Goal: Information Seeking & Learning: Check status

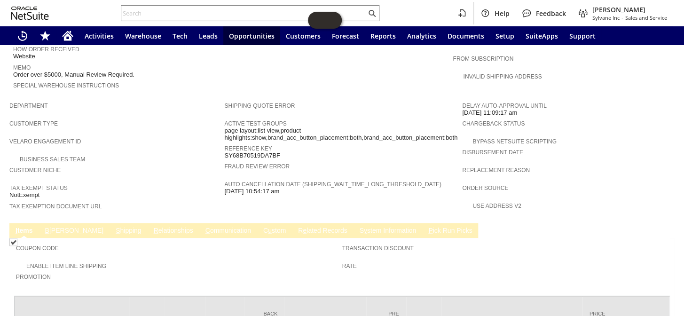
scroll to position [542, 0]
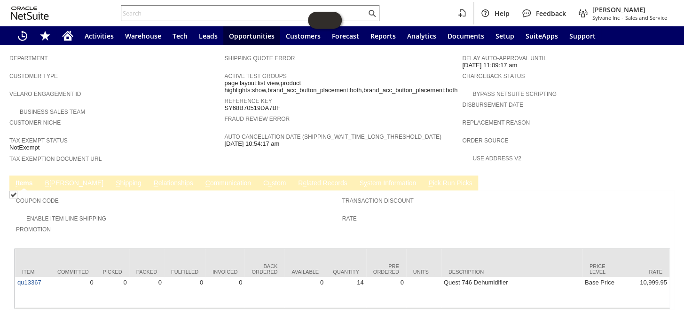
click at [56, 179] on link "B illing" at bounding box center [74, 183] width 63 height 9
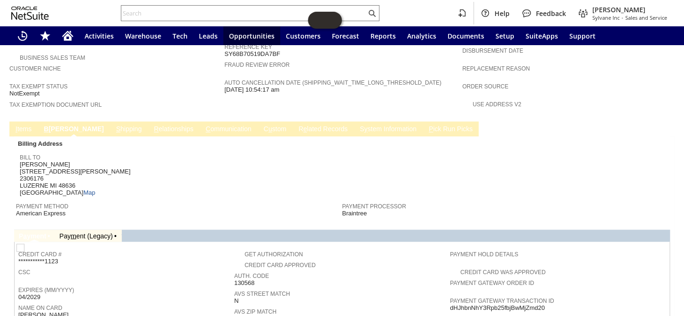
scroll to position [585, 0]
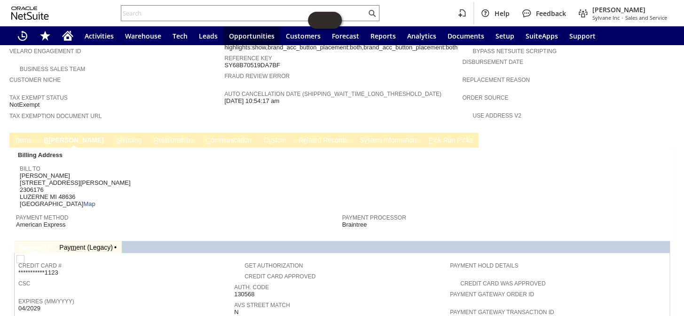
click at [114, 136] on link "S hipping" at bounding box center [129, 140] width 31 height 9
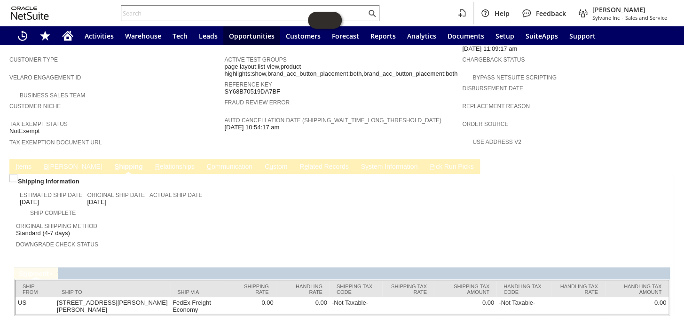
click at [25, 163] on link "I tems" at bounding box center [23, 167] width 21 height 9
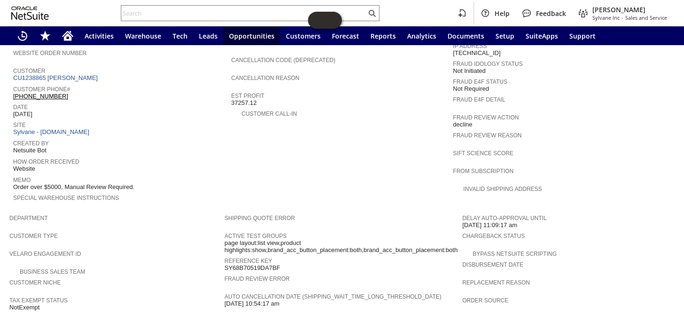
scroll to position [371, 0]
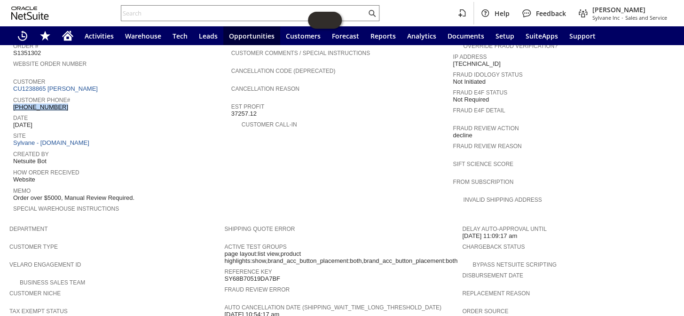
drag, startPoint x: 58, startPoint y: 89, endPoint x: 14, endPoint y: 87, distance: 44.2
click at [14, 94] on div "Customer Phone# (989) 390-0905" at bounding box center [119, 102] width 213 height 17
click at [131, 76] on div "Customer CU1238865 Charles Friese" at bounding box center [119, 84] width 213 height 17
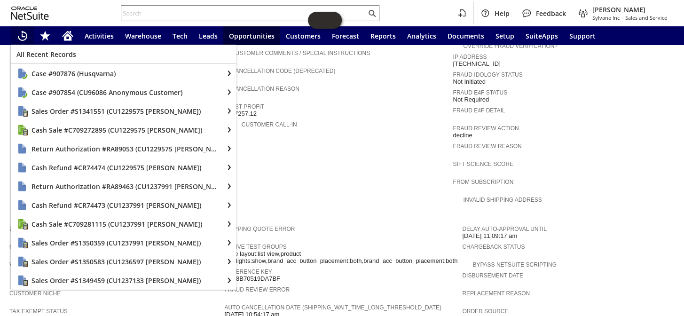
click at [24, 37] on polygon "Recent Records" at bounding box center [24, 35] width 4 height 4
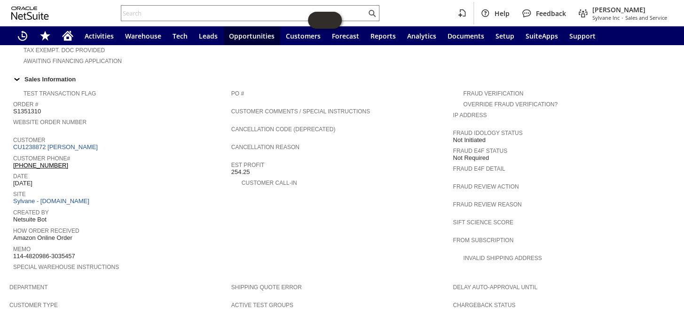
scroll to position [342, 0]
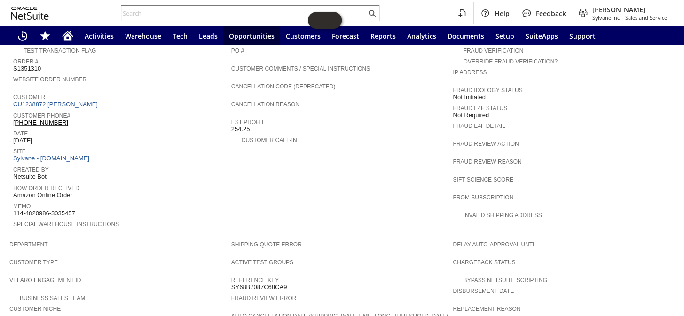
drag, startPoint x: 66, startPoint y: 105, endPoint x: 13, endPoint y: 108, distance: 53.2
click at [13, 110] on div "Customer Phone# 1 (404) 710-9246" at bounding box center [119, 118] width 213 height 17
copy link "1 (404) 710-9246"
click at [157, 9] on input "text" at bounding box center [243, 13] width 245 height 11
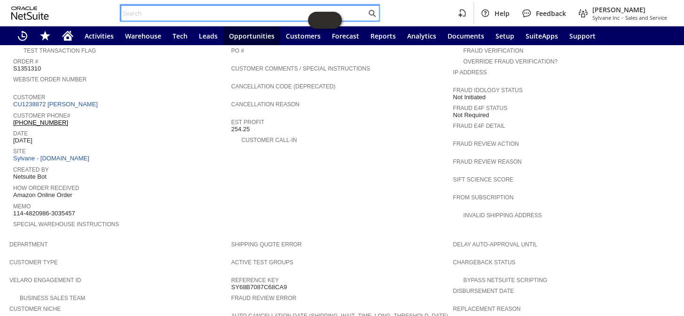
paste input "P219104"
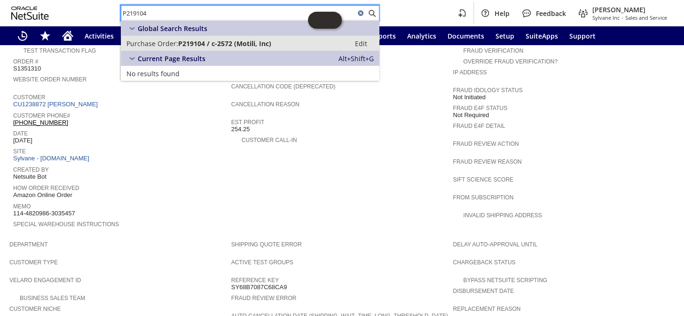
type input "P219104"
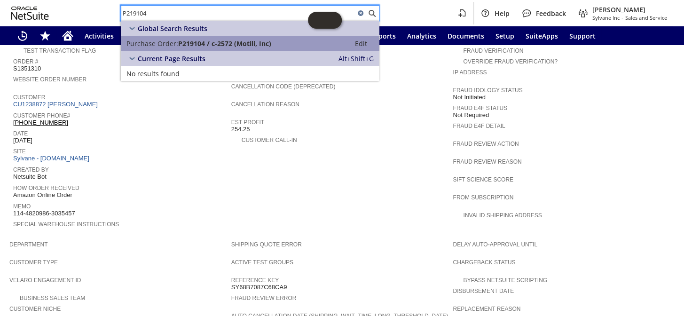
click at [186, 42] on span "P219104 / c-2572 (Motili, Inc)" at bounding box center [224, 43] width 93 height 9
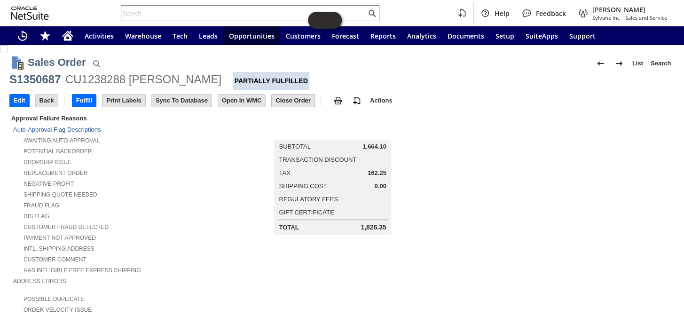
drag, startPoint x: 286, startPoint y: 100, endPoint x: 51, endPoint y: 236, distance: 272.2
click at [287, 100] on input "Close Order" at bounding box center [293, 101] width 42 height 12
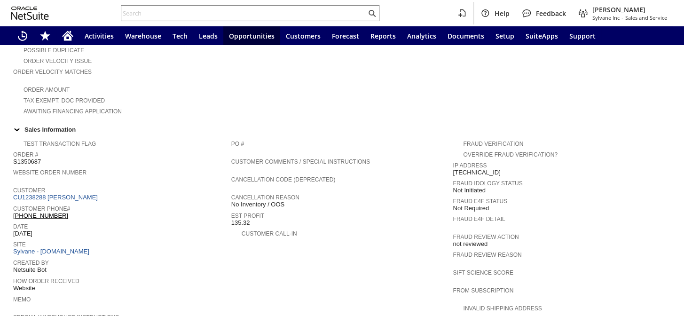
scroll to position [470, 0]
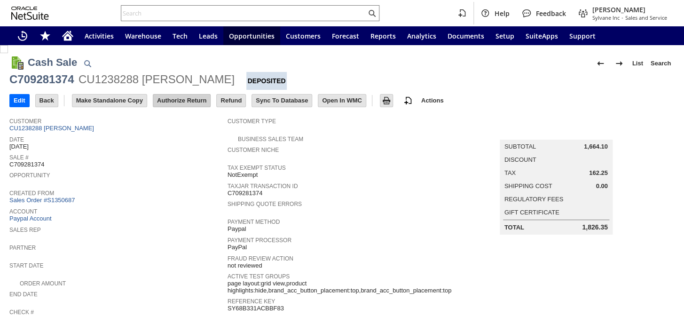
click at [192, 103] on input "Authorize Return" at bounding box center [181, 101] width 57 height 12
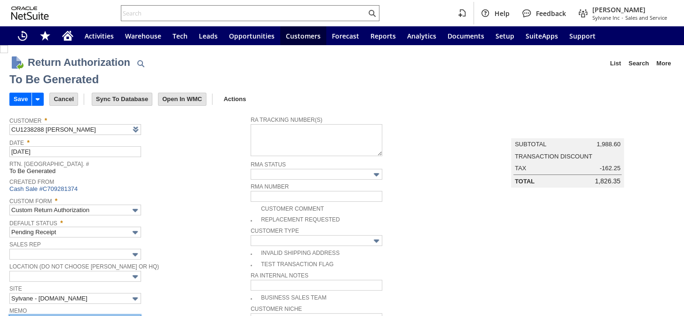
click at [45, 315] on input "text" at bounding box center [75, 320] width 132 height 11
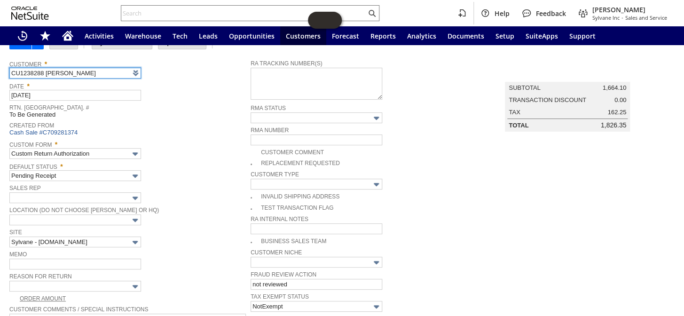
scroll to position [171, 0]
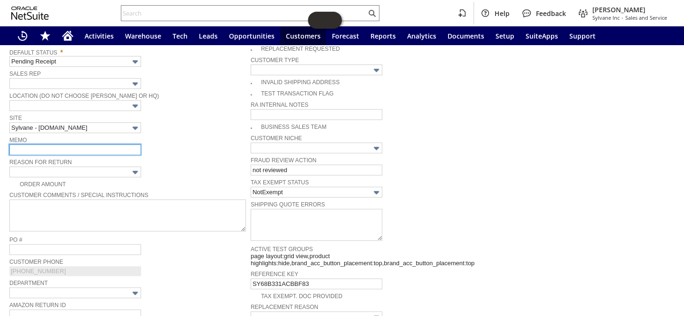
click at [41, 144] on input "text" at bounding box center [75, 149] width 132 height 11
type input "oos never shipped per [PERSON_NAME]/ Refunding"
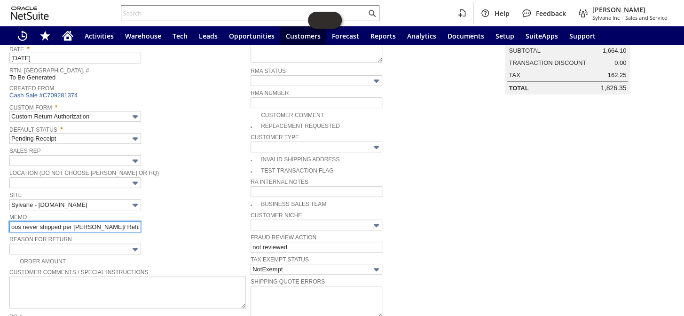
scroll to position [0, 0]
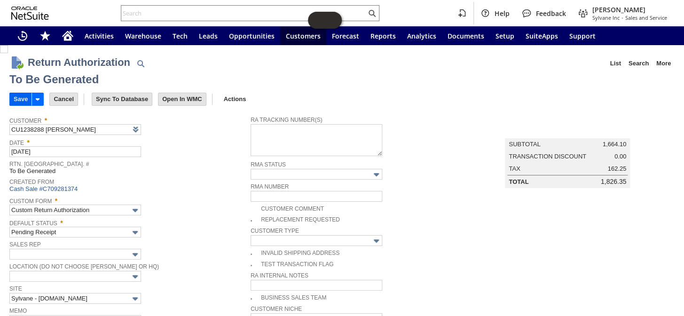
click at [12, 98] on input "Save" at bounding box center [21, 99] width 22 height 12
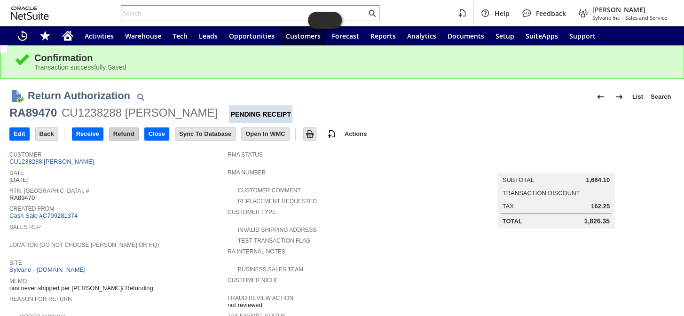
click at [130, 135] on input "Refund" at bounding box center [124, 134] width 29 height 12
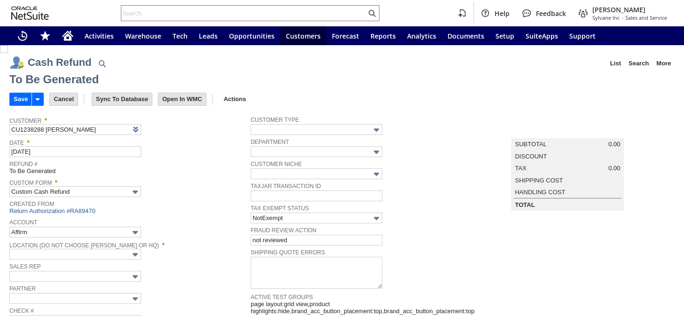
type input "Paypal Account"
type input "Headquarters : Head...s : Pending Testing"
type input "Add"
type input "Copy Previous"
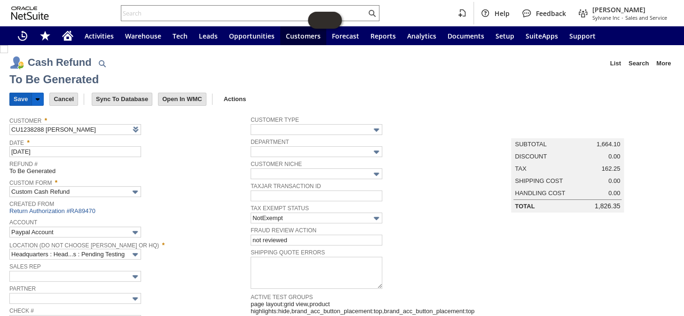
click at [17, 98] on input "Save" at bounding box center [21, 99] width 22 height 12
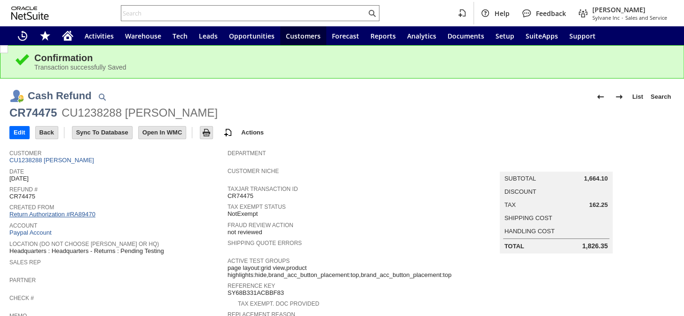
click at [66, 211] on link "Return Authorization #RA89470" at bounding box center [52, 214] width 86 height 7
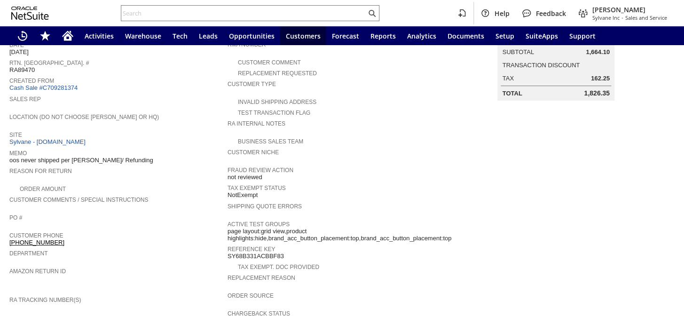
scroll to position [342, 0]
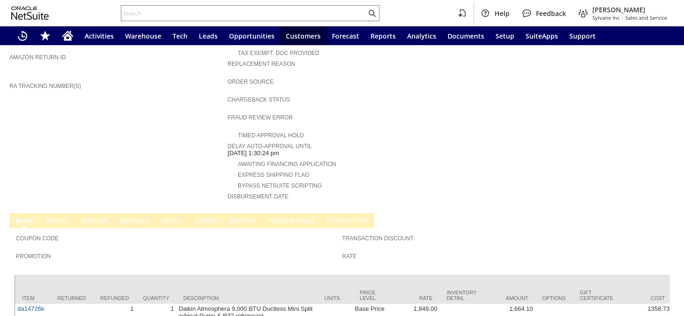
click at [91, 217] on link "P ayment" at bounding box center [94, 221] width 31 height 9
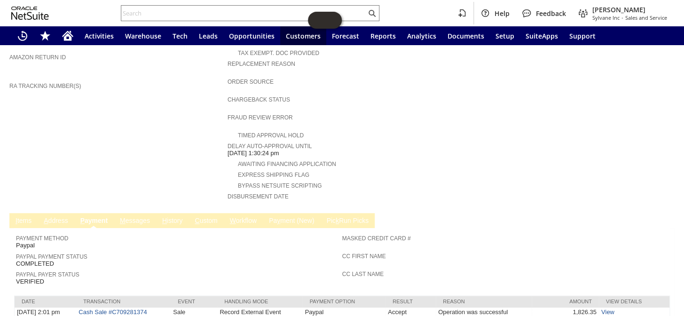
scroll to position [358, 0]
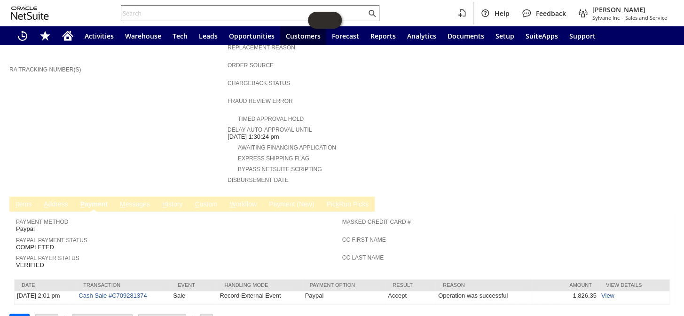
click at [141, 200] on link "M essages" at bounding box center [135, 204] width 35 height 9
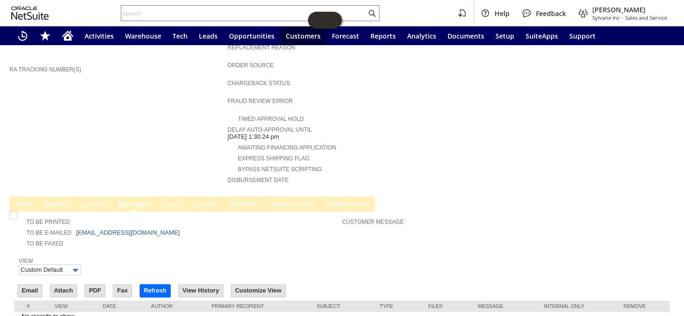
scroll to position [0, 0]
click at [94, 200] on link "P ayment" at bounding box center [93, 204] width 31 height 9
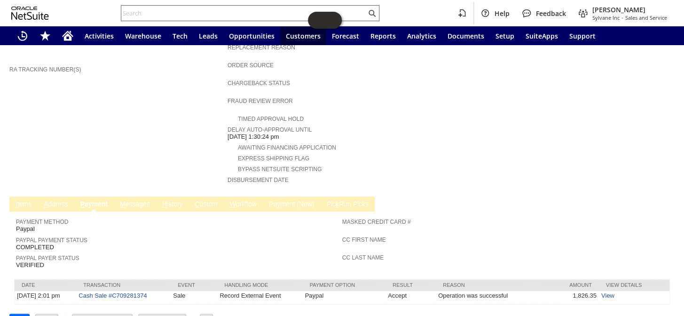
click at [150, 9] on input "text" at bounding box center [243, 13] width 245 height 11
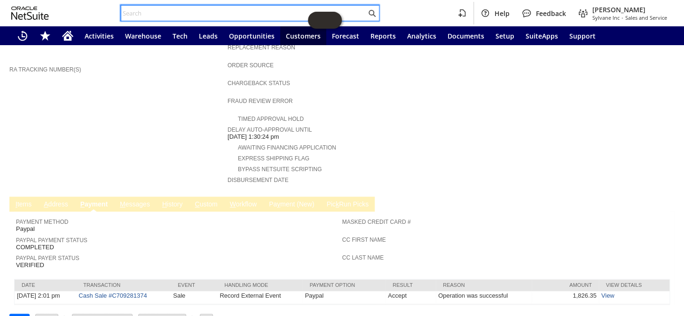
paste input "S1351302"
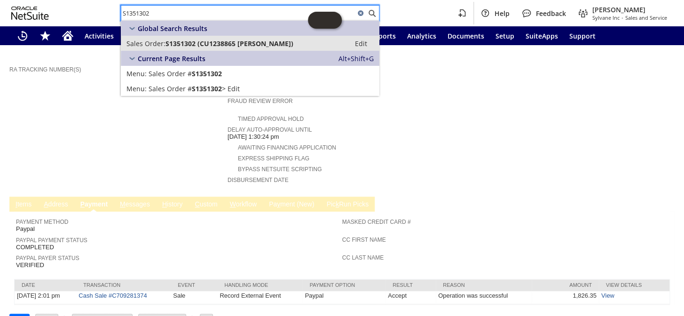
type input "S1351302"
click at [174, 42] on span "S1351302 (CU1238865 Charles Friese)" at bounding box center [230, 43] width 128 height 9
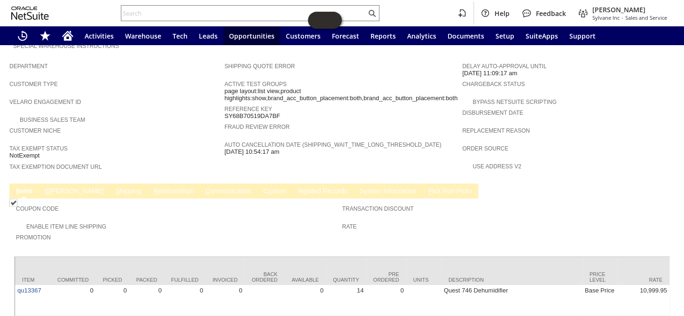
scroll to position [542, 0]
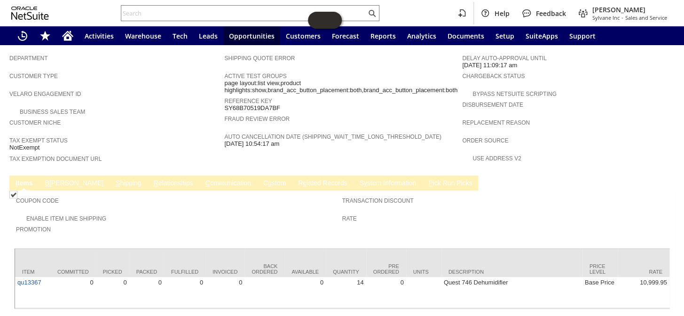
click at [60, 179] on link "B illing" at bounding box center [74, 183] width 63 height 9
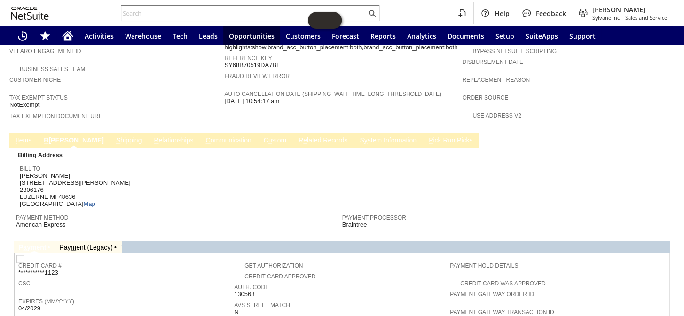
scroll to position [628, 0]
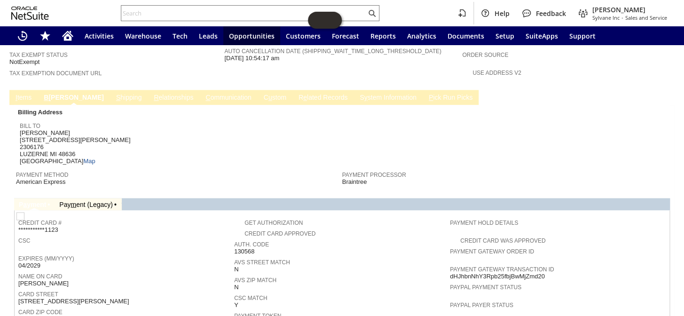
click at [114, 94] on link "S hipping" at bounding box center [129, 98] width 31 height 9
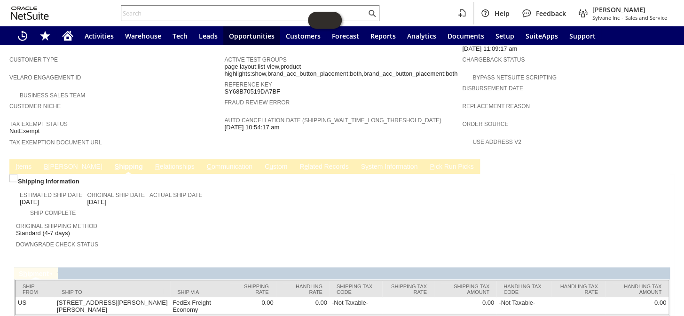
click at [56, 163] on link "B illing" at bounding box center [72, 167] width 63 height 9
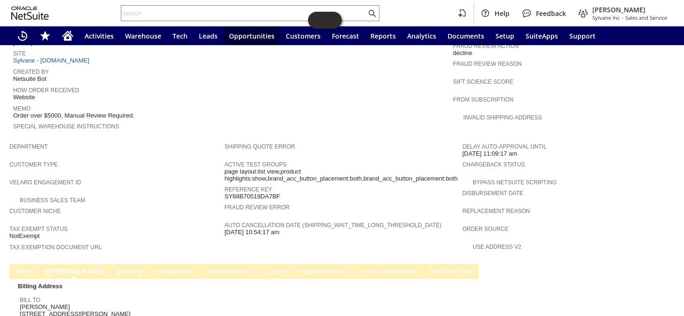
scroll to position [536, 0]
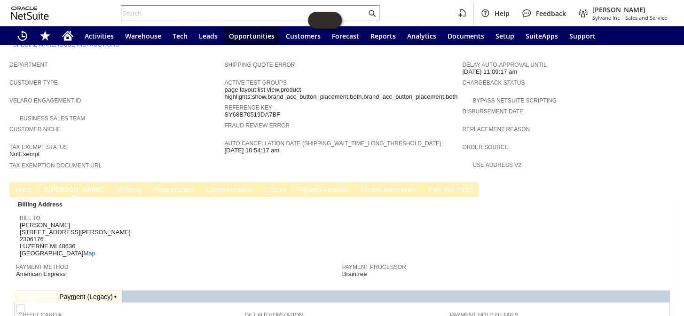
click at [205, 186] on link "C ommunication" at bounding box center [228, 190] width 50 height 9
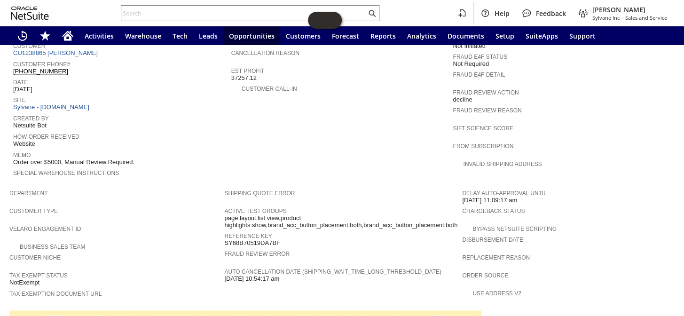
scroll to position [364, 0]
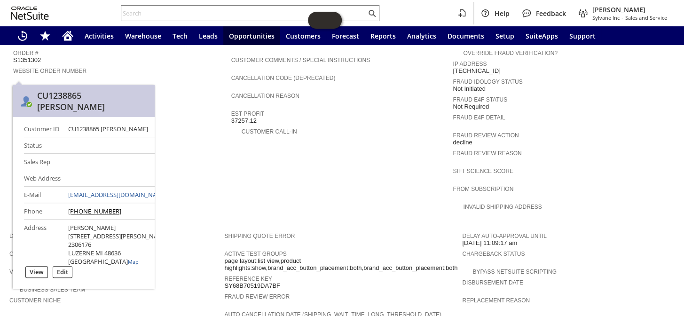
click at [125, 83] on span "Customer" at bounding box center [119, 87] width 213 height 9
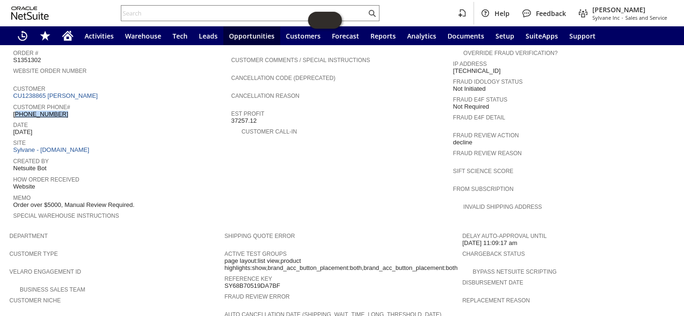
drag, startPoint x: 63, startPoint y: 94, endPoint x: 16, endPoint y: 97, distance: 47.6
click at [16, 101] on div "Customer Phone# (989) 390-0905" at bounding box center [119, 109] width 213 height 17
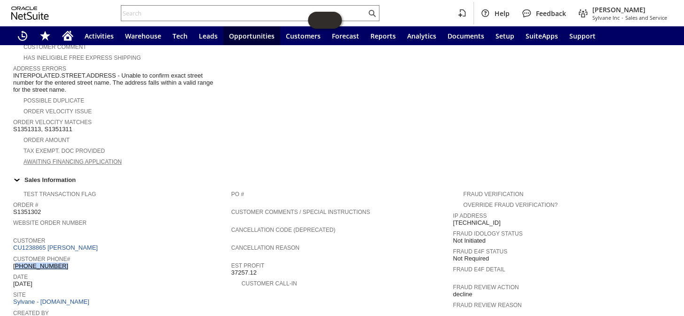
scroll to position [213, 0]
click at [26, 125] on span "S1351313, S1351311" at bounding box center [42, 129] width 59 height 8
copy span "S1351313"
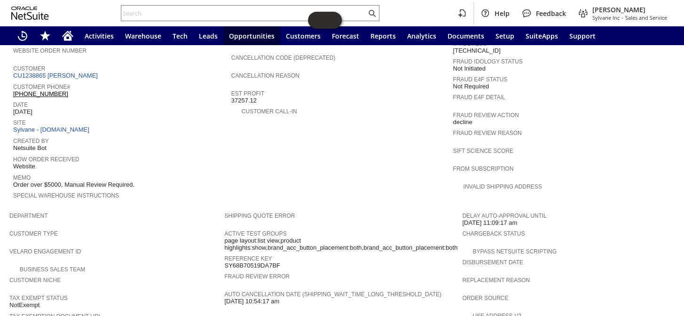
scroll to position [553, 0]
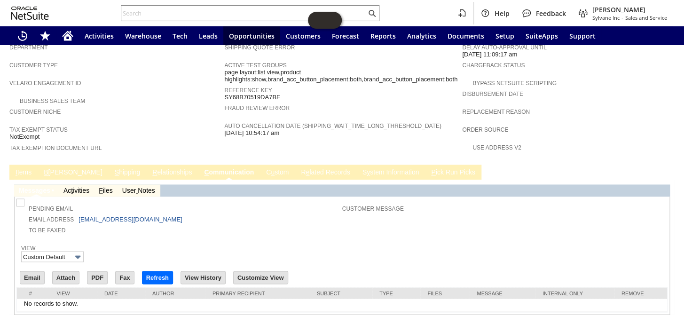
click at [19, 168] on link "I tems" at bounding box center [23, 172] width 21 height 9
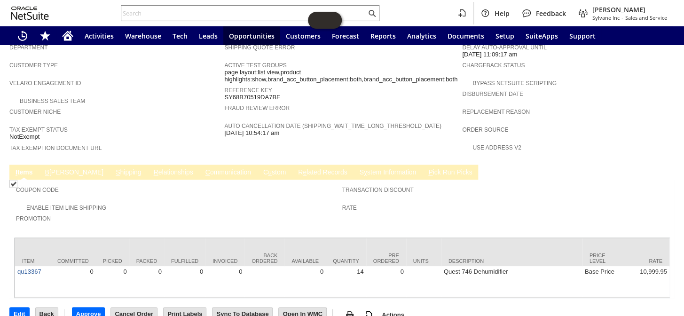
scroll to position [543, 0]
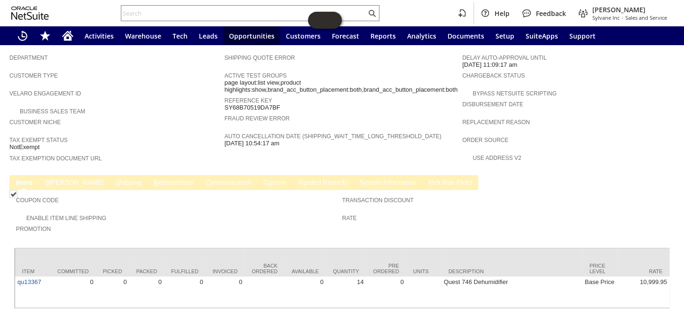
click at [113, 179] on link "S hipping" at bounding box center [128, 183] width 31 height 9
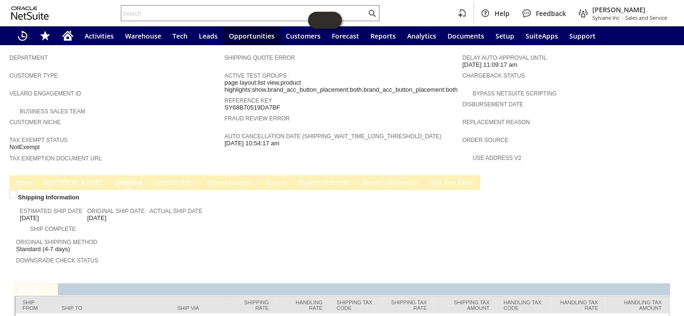
click at [56, 179] on link "B illing" at bounding box center [72, 183] width 63 height 9
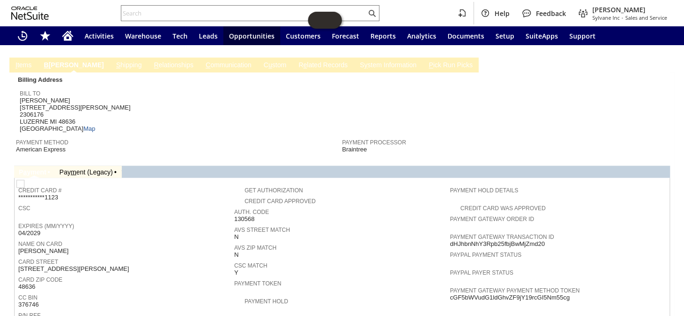
scroll to position [621, 0]
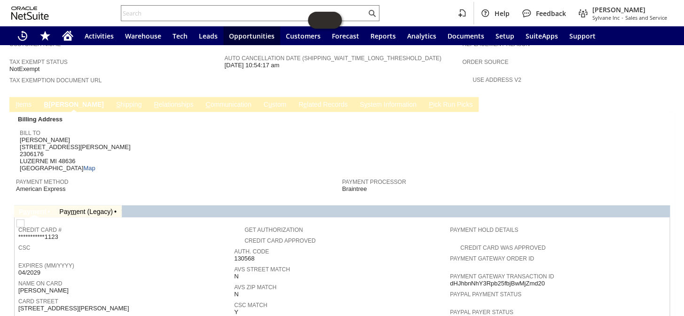
click at [114, 101] on link "S hipping" at bounding box center [129, 105] width 31 height 9
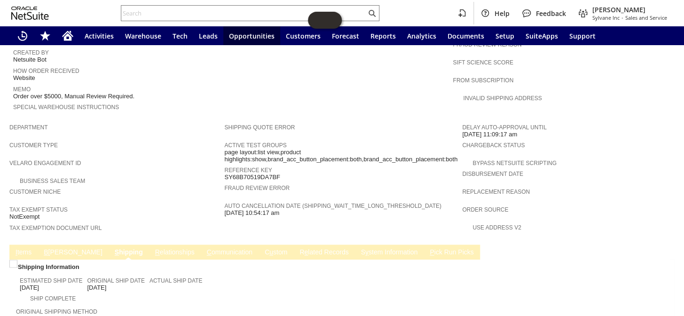
scroll to position [558, 0]
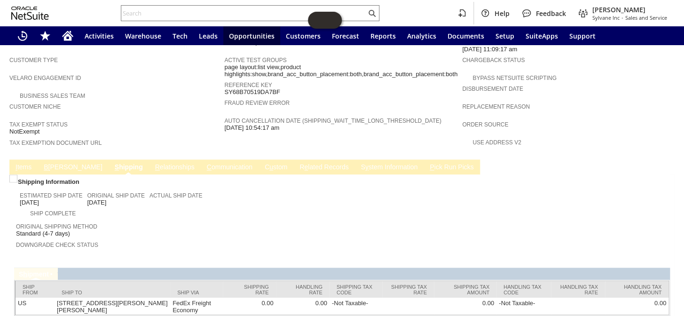
click at [48, 163] on link "B illing" at bounding box center [72, 167] width 63 height 9
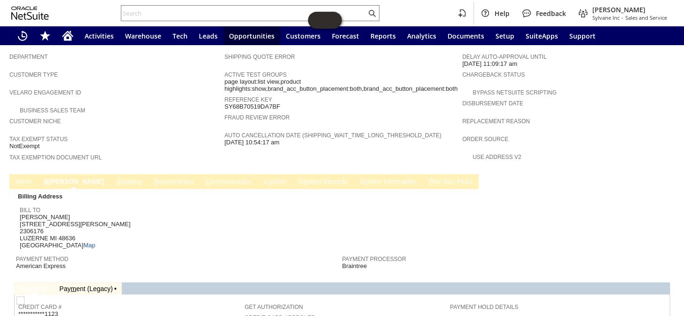
scroll to position [621, 0]
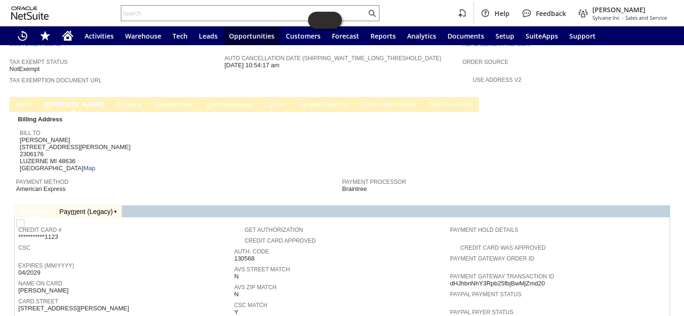
click at [20, 101] on link "I tems" at bounding box center [23, 105] width 21 height 9
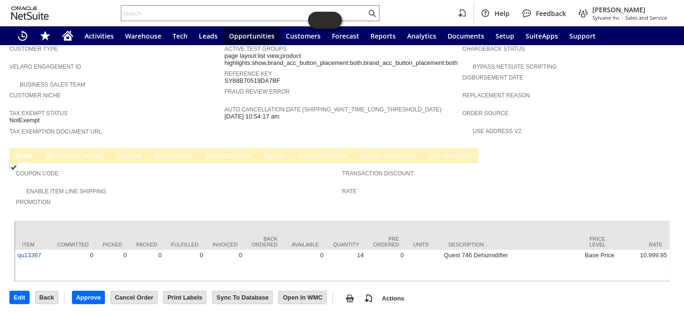
scroll to position [543, 0]
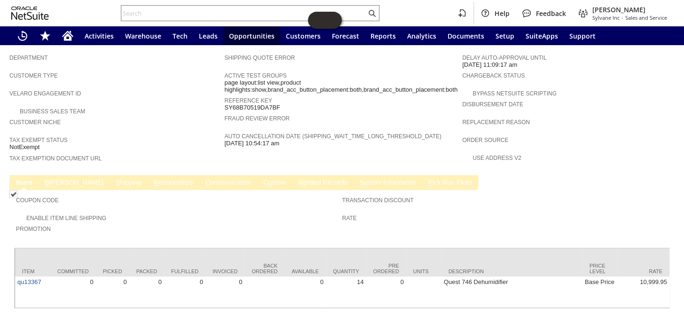
click at [56, 179] on link "B [PERSON_NAME]" at bounding box center [74, 183] width 63 height 9
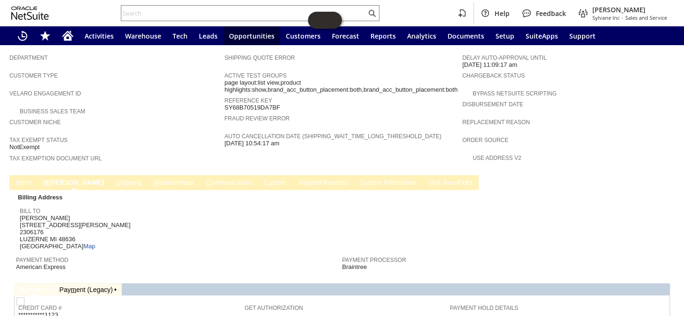
click at [114, 179] on link "S hipping" at bounding box center [129, 183] width 31 height 9
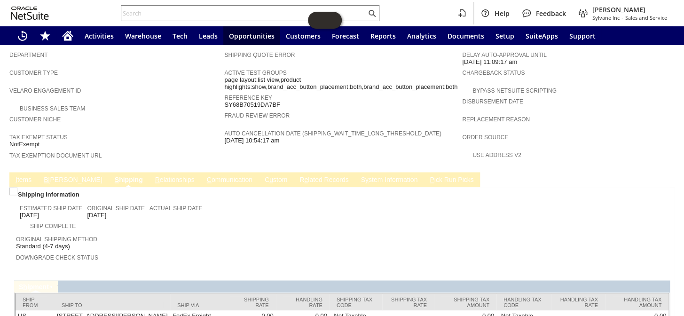
scroll to position [558, 0]
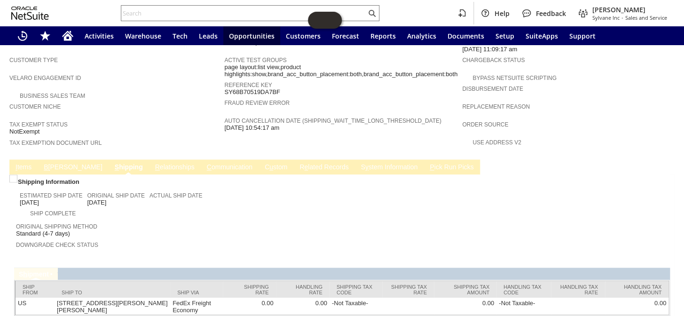
click at [49, 163] on link "B [PERSON_NAME]" at bounding box center [72, 167] width 63 height 9
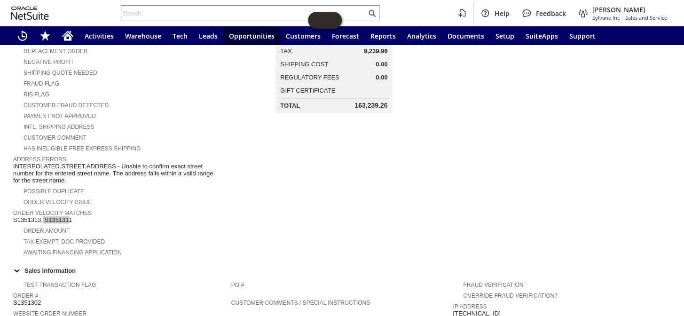
scroll to position [108, 0]
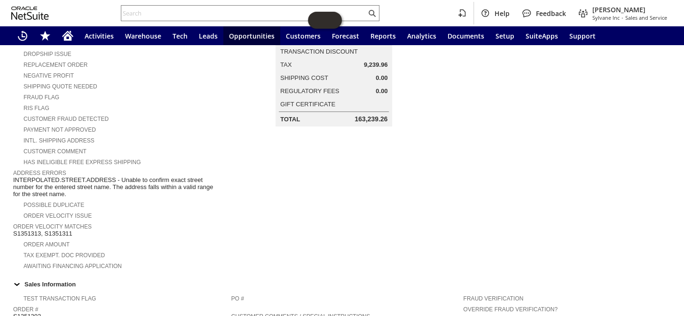
click at [277, 230] on td "Summary Subtotal 153,999.30 Transaction Discount Tax 9,239.96 Shipping Cost 0.0…" at bounding box center [343, 138] width 238 height 266
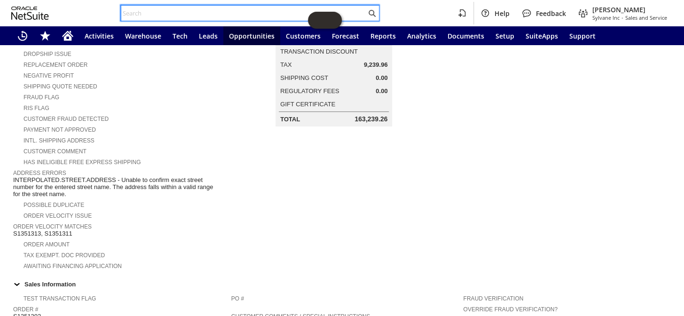
click at [157, 13] on input "text" at bounding box center [243, 13] width 245 height 11
paste input "CU1214539"
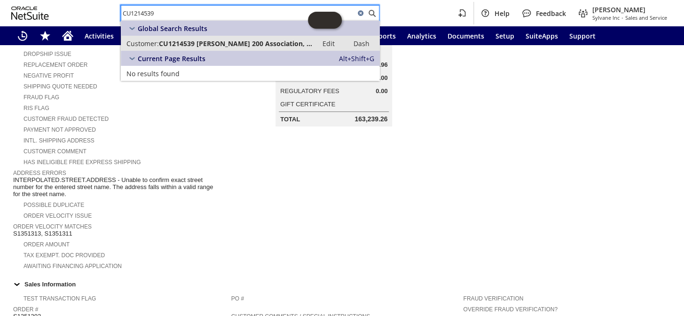
type input "CU1214539"
click at [192, 44] on span "CU1214539 Winston Towers 200 Association, Inc" at bounding box center [235, 43] width 153 height 9
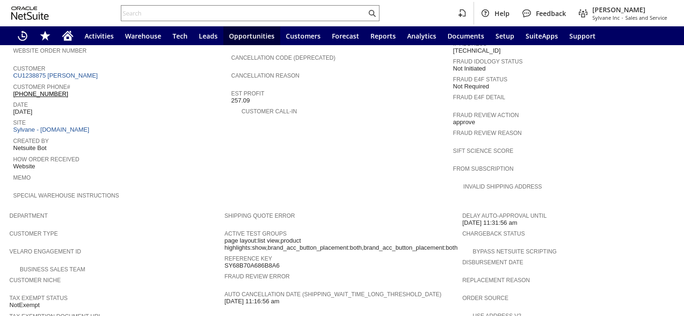
scroll to position [549, 0]
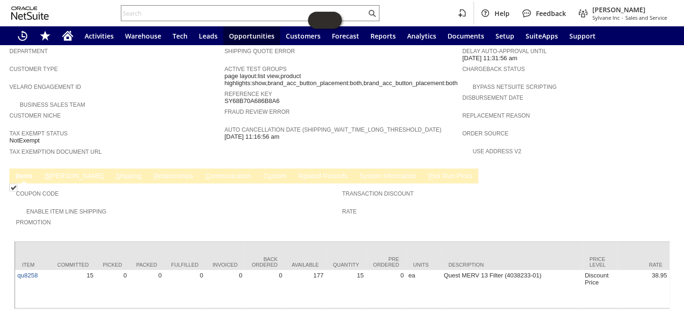
click at [52, 172] on link "B illing" at bounding box center [74, 176] width 63 height 9
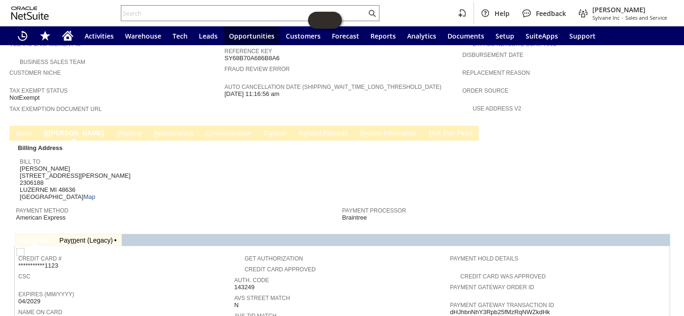
click at [114, 129] on link "S hipping" at bounding box center [129, 133] width 31 height 9
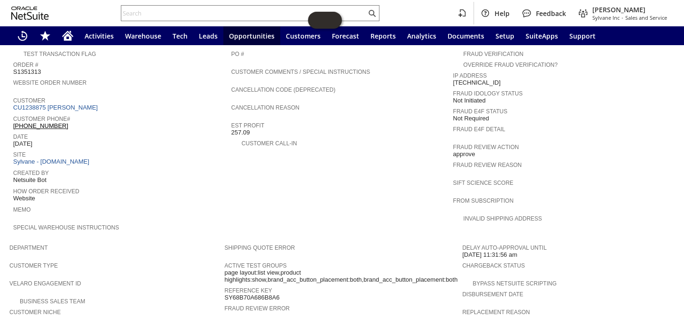
scroll to position [345, 0]
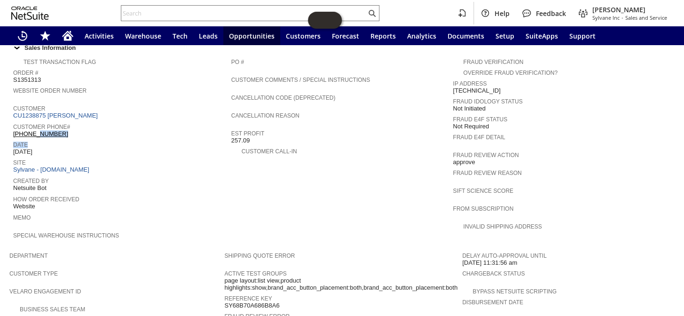
drag, startPoint x: 61, startPoint y: 120, endPoint x: 32, endPoint y: 118, distance: 29.7
click at [32, 118] on tbody "Test Transaction Flag Order # S1351313 Website Order Number Customer CU1238875 …" at bounding box center [122, 151] width 218 height 194
click at [77, 139] on span "Date" at bounding box center [119, 143] width 213 height 9
drag, startPoint x: 63, startPoint y: 118, endPoint x: 14, endPoint y: 118, distance: 48.9
click at [14, 121] on div "Customer Phone# (989) 390-0905" at bounding box center [119, 129] width 213 height 17
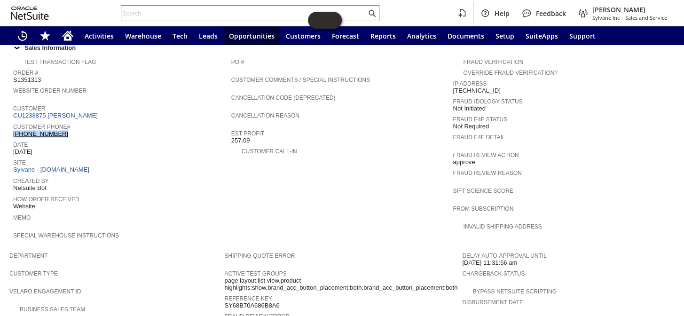
copy link "(989) 390-0905"
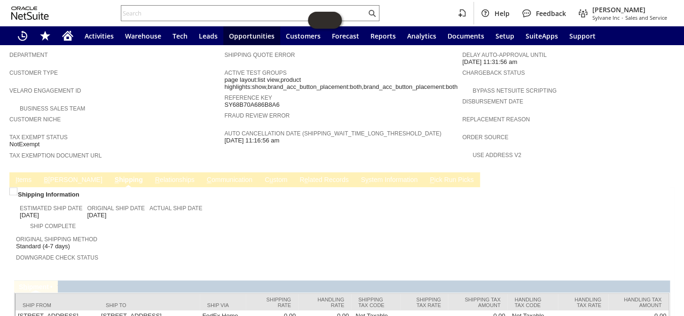
scroll to position [558, 0]
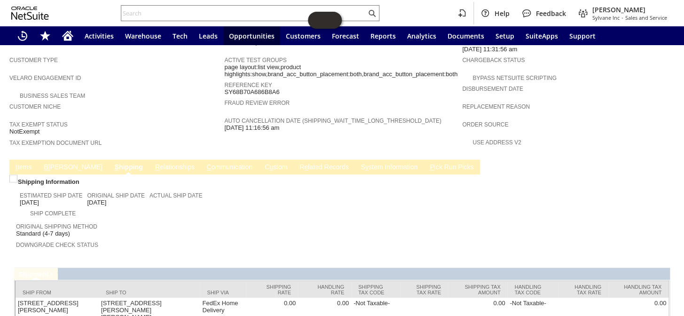
click at [92, 101] on span "Customer Niche" at bounding box center [114, 105] width 210 height 9
click at [44, 163] on span "B" at bounding box center [46, 167] width 4 height 8
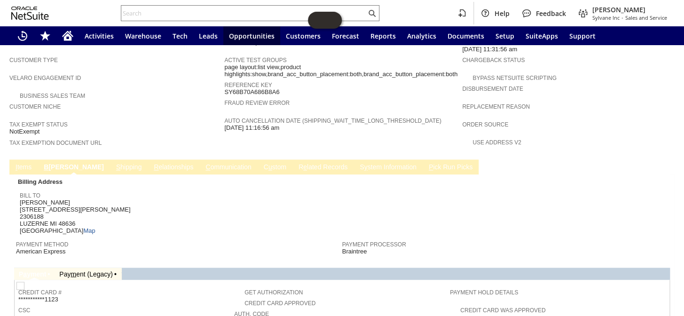
click at [114, 163] on link "S hipping" at bounding box center [129, 167] width 31 height 9
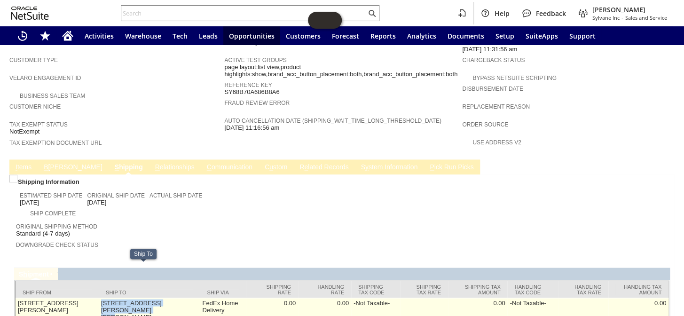
drag, startPoint x: 132, startPoint y: 273, endPoint x: 103, endPoint y: 269, distance: 28.5
click at [103, 298] on td "4190 Sieting DR LUZERNE MI 48636 United States" at bounding box center [149, 310] width 101 height 24
copy td "4190 Sieting DR LUZERNE MI 48636"
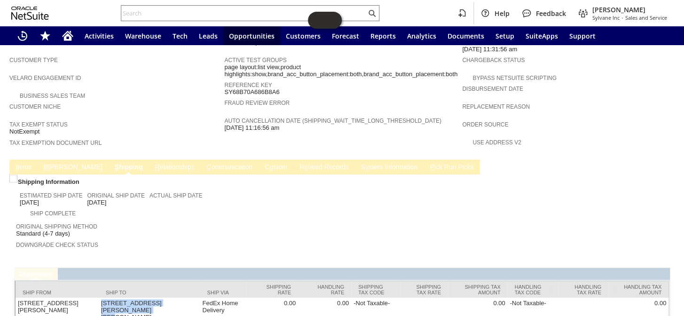
click at [205, 163] on link "C ommunication" at bounding box center [230, 167] width 50 height 9
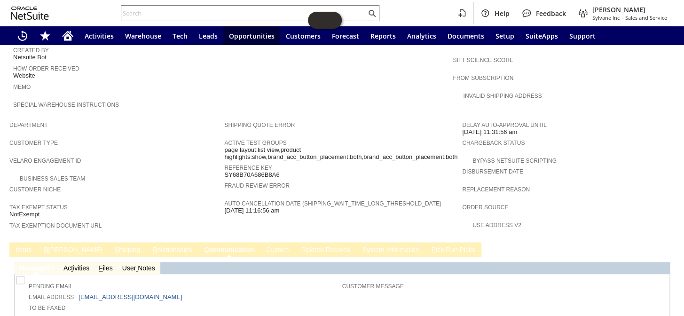
scroll to position [467, 0]
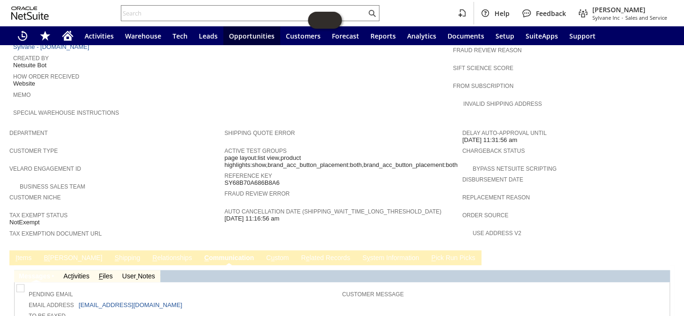
click at [57, 254] on link "B illing" at bounding box center [72, 258] width 63 height 9
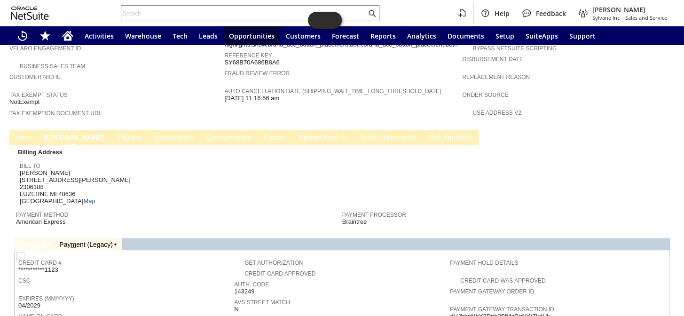
scroll to position [596, 0]
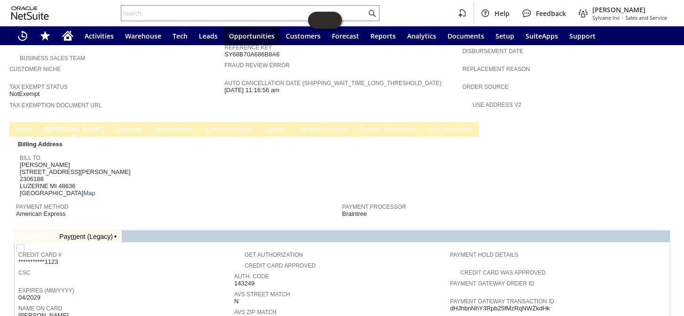
click at [114, 126] on link "S hipping" at bounding box center [129, 130] width 31 height 9
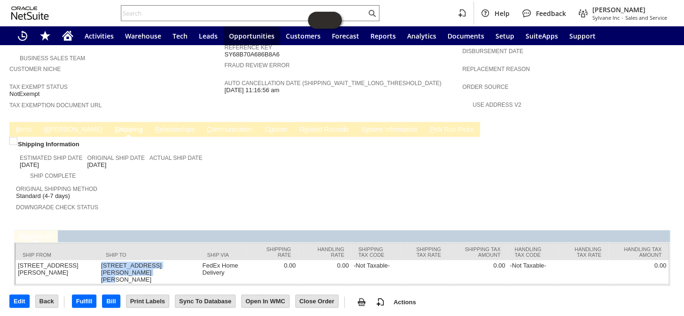
scroll to position [559, 0]
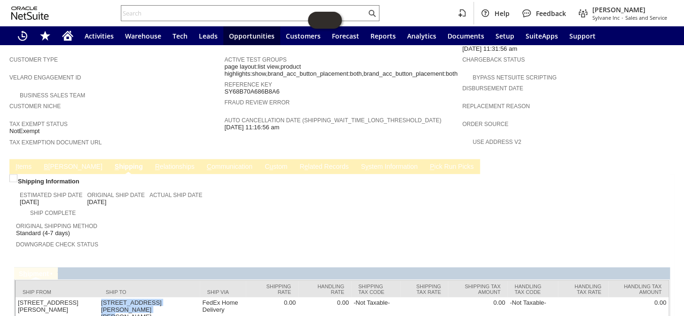
click at [45, 163] on span "B" at bounding box center [46, 167] width 4 height 8
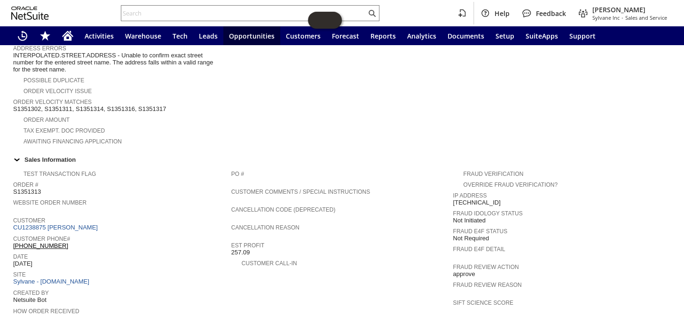
scroll to position [236, 0]
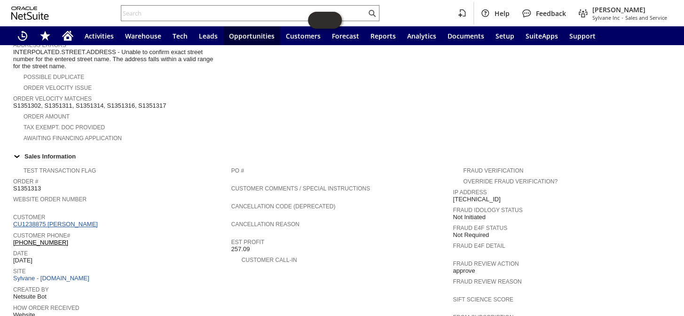
drag, startPoint x: 91, startPoint y: 207, endPoint x: 47, endPoint y: 206, distance: 43.3
click at [47, 211] on div "Customer CU1238875 Charles Friese" at bounding box center [119, 219] width 213 height 17
drag, startPoint x: 52, startPoint y: 202, endPoint x: 71, endPoint y: 206, distance: 19.3
click at [71, 211] on div "Customer CU1238875 Charles Friese" at bounding box center [119, 219] width 213 height 17
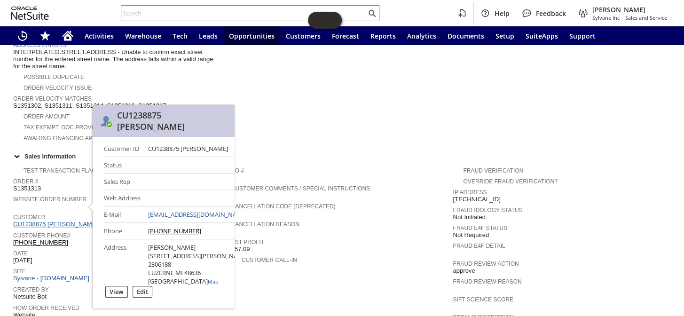
copy link "Friese"
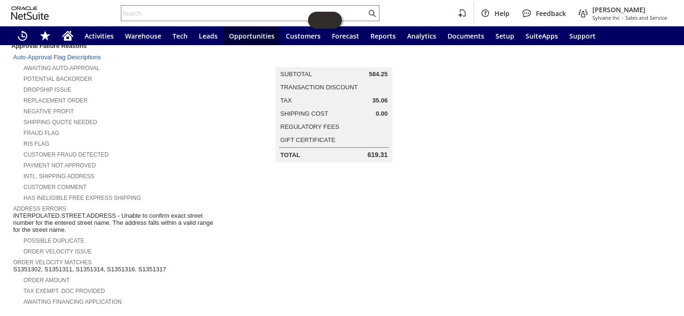
scroll to position [65, 0]
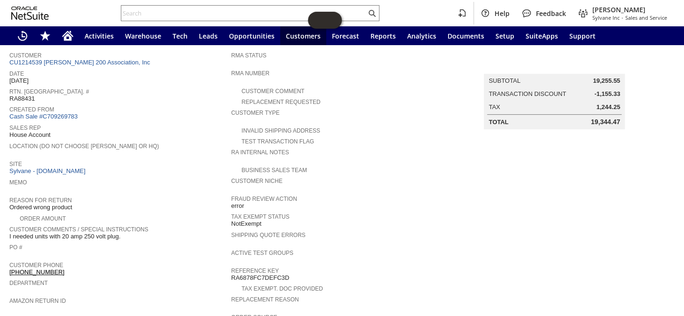
scroll to position [57, 0]
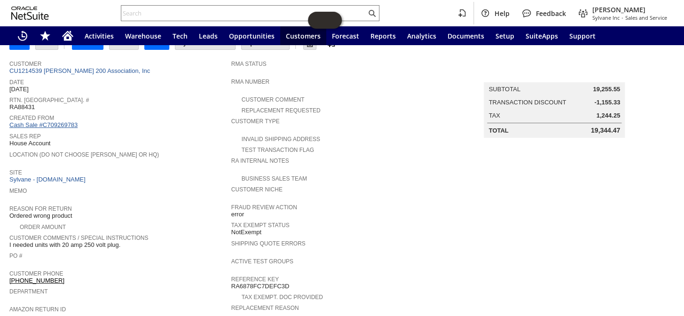
click at [63, 121] on link "Cash Sale #C709269783" at bounding box center [43, 124] width 68 height 7
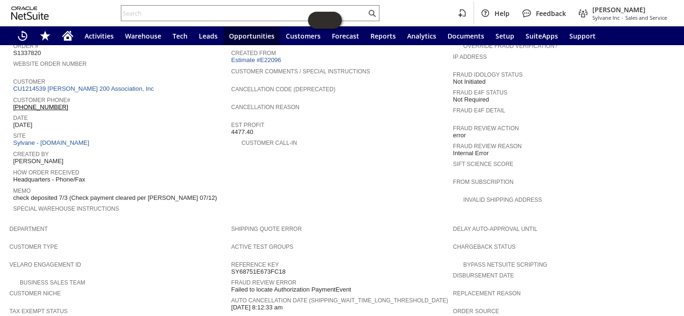
scroll to position [229, 0]
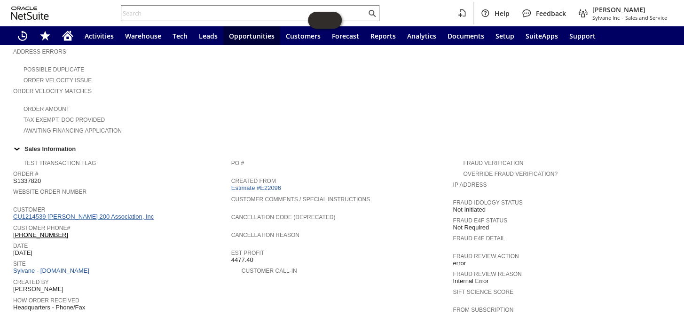
click at [108, 213] on link "CU1214539 [PERSON_NAME] 200 Association, Inc" at bounding box center [84, 216] width 143 height 7
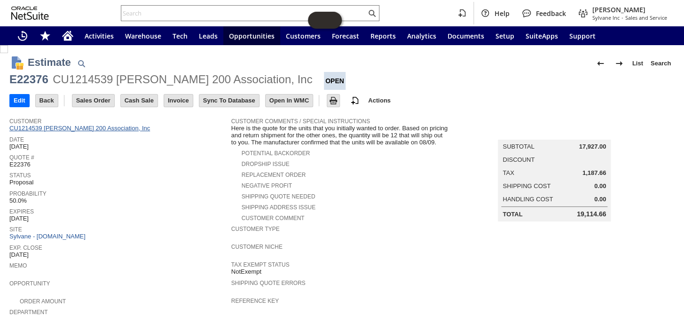
click at [81, 126] on link "CU1214539 [PERSON_NAME] 200 Association, Inc" at bounding box center [80, 128] width 143 height 7
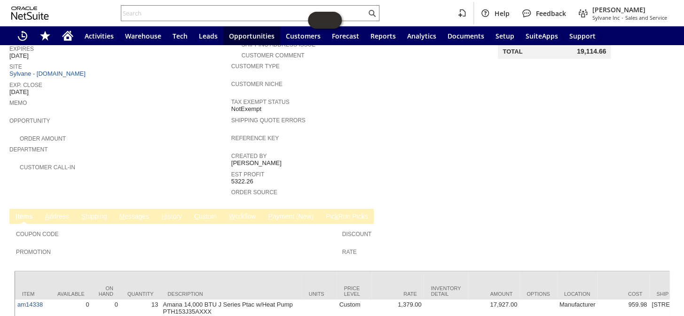
scroll to position [218, 0]
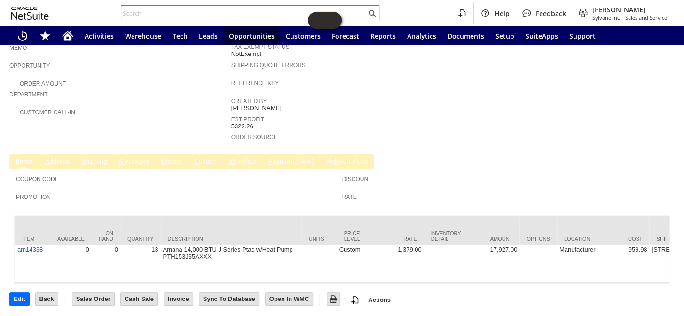
click at [138, 159] on link "M essages" at bounding box center [134, 162] width 35 height 9
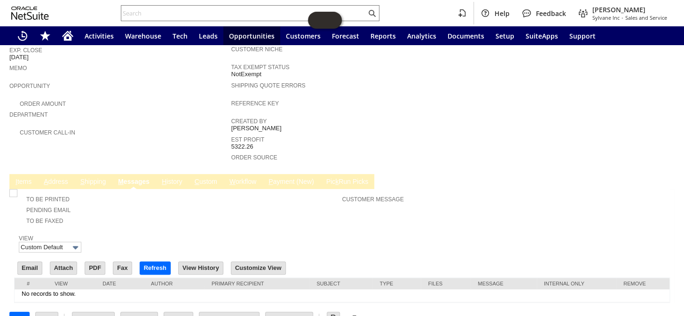
scroll to position [211, 0]
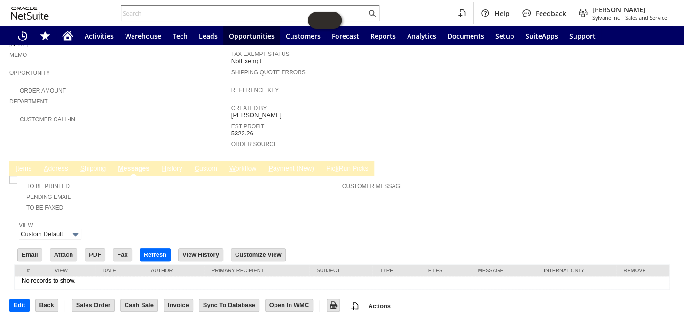
click at [27, 165] on link "I tems" at bounding box center [23, 169] width 21 height 9
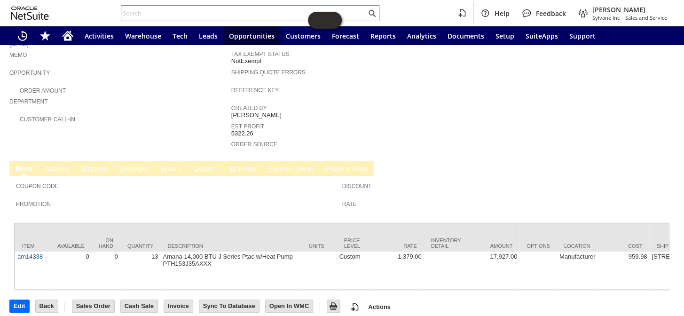
scroll to position [218, 0]
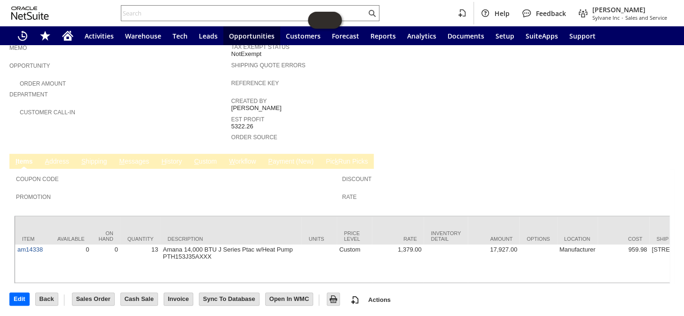
click at [141, 158] on link "M essages" at bounding box center [134, 162] width 35 height 9
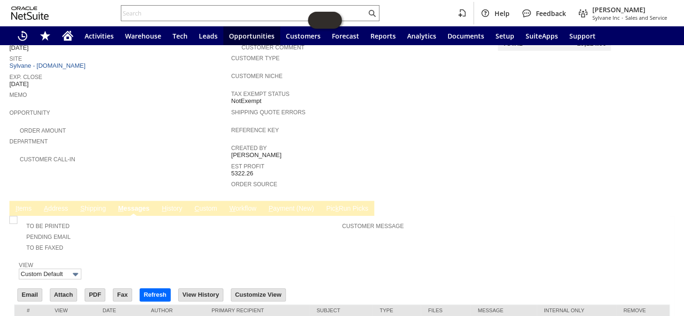
scroll to position [210, 0]
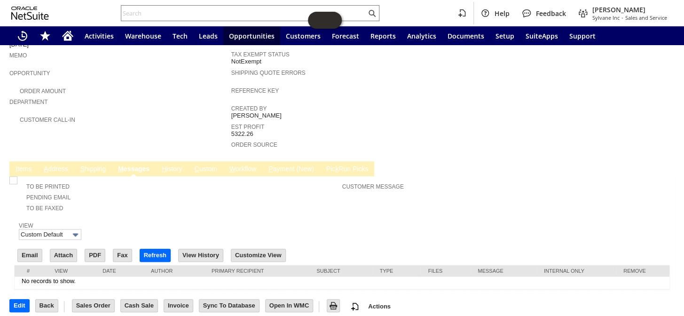
click at [30, 165] on link "I tems" at bounding box center [23, 169] width 21 height 9
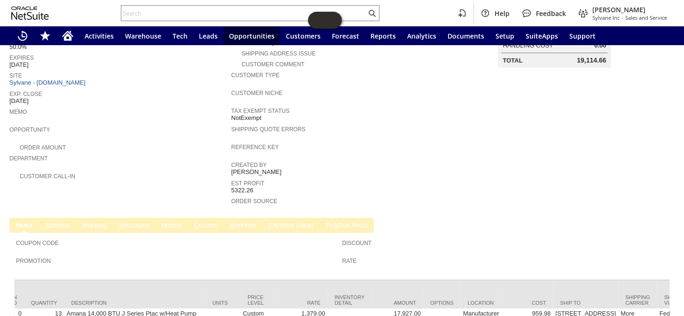
scroll to position [132, 0]
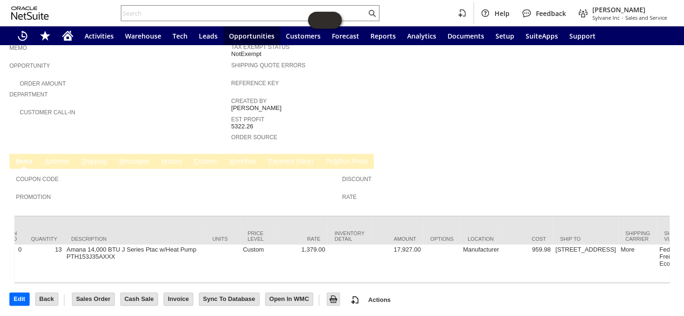
click at [140, 158] on link "M essages" at bounding box center [134, 162] width 35 height 9
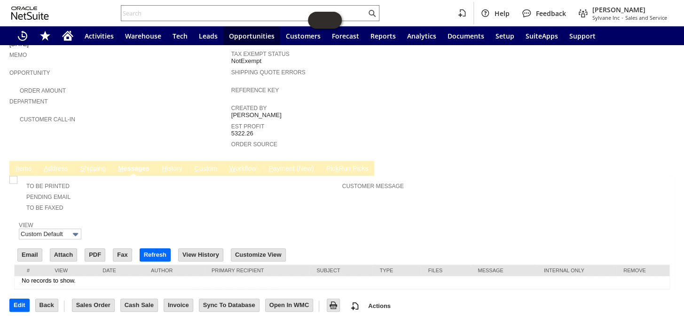
scroll to position [0, 0]
click at [24, 165] on link "I tems" at bounding box center [23, 169] width 21 height 9
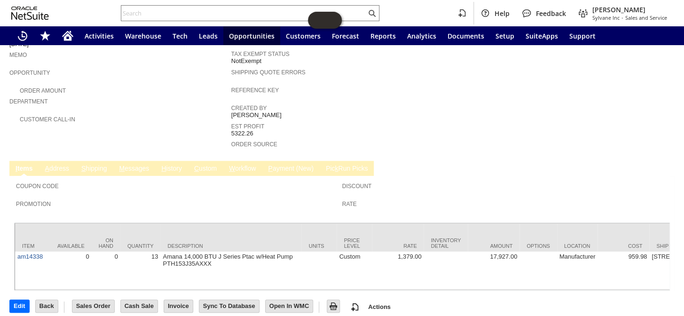
click at [140, 165] on link "M essages" at bounding box center [134, 169] width 35 height 9
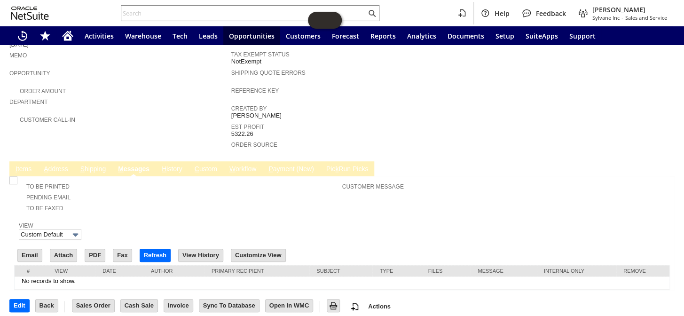
click at [30, 165] on link "I tems" at bounding box center [23, 169] width 21 height 9
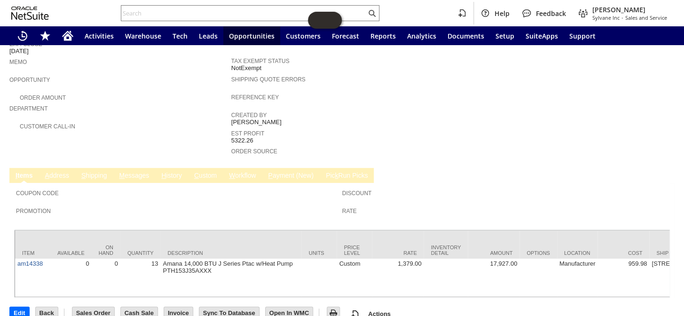
scroll to position [218, 0]
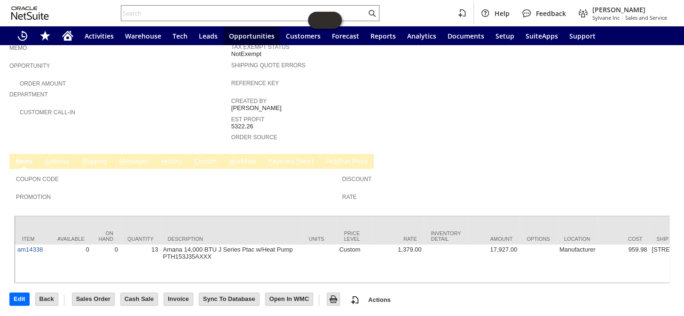
click at [144, 158] on link "M essages" at bounding box center [134, 162] width 35 height 9
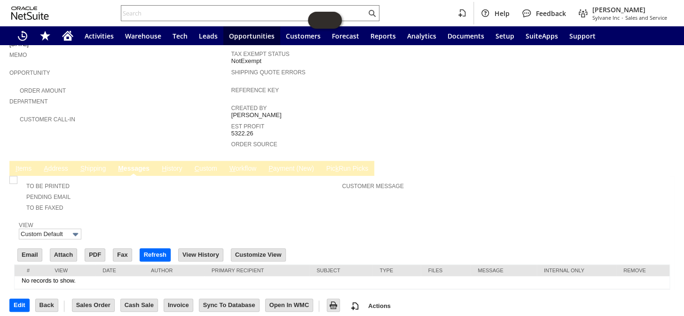
scroll to position [0, 0]
click at [24, 165] on link "I tems" at bounding box center [23, 169] width 21 height 9
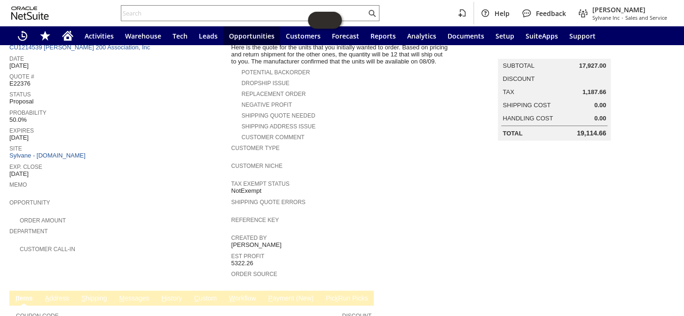
scroll to position [218, 0]
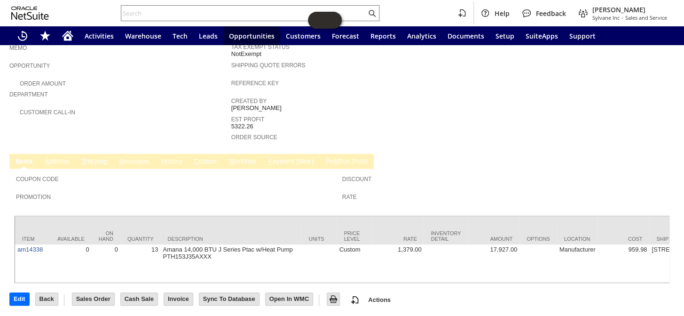
click at [138, 158] on link "M essages" at bounding box center [134, 162] width 35 height 9
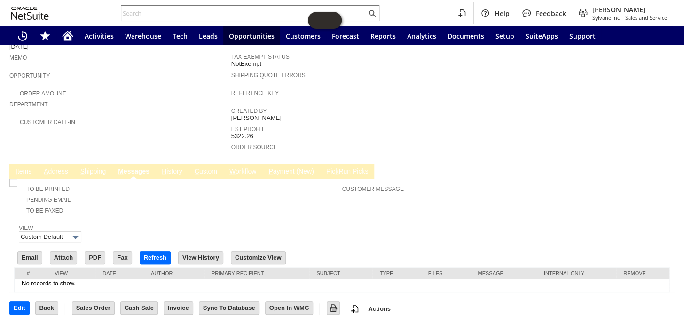
scroll to position [210, 0]
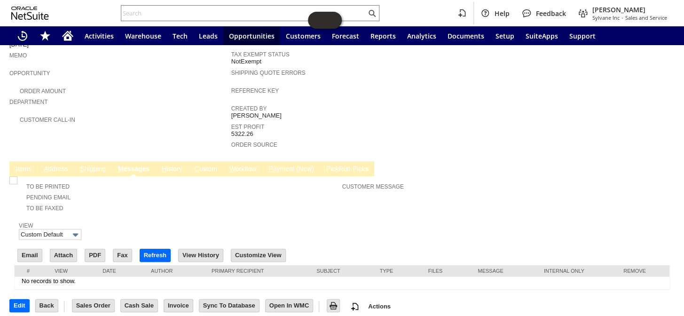
click at [22, 166] on link "I tems" at bounding box center [23, 169] width 21 height 9
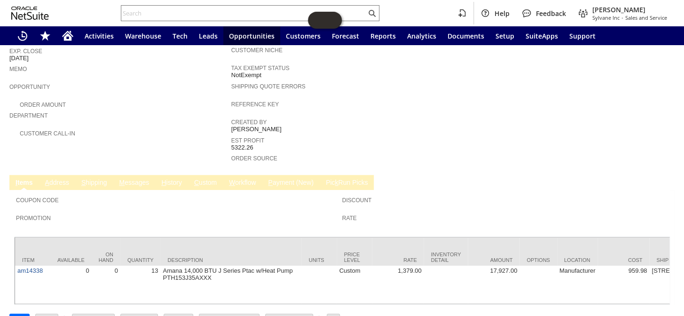
scroll to position [218, 0]
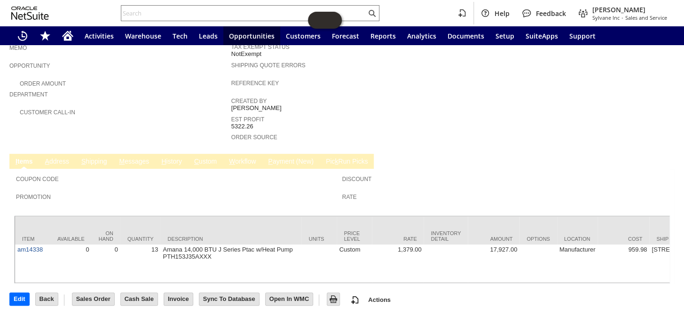
click at [310, 113] on span "Est Profit" at bounding box center [339, 117] width 217 height 9
click at [335, 101] on div "Created By John Johnson Jr" at bounding box center [339, 103] width 217 height 17
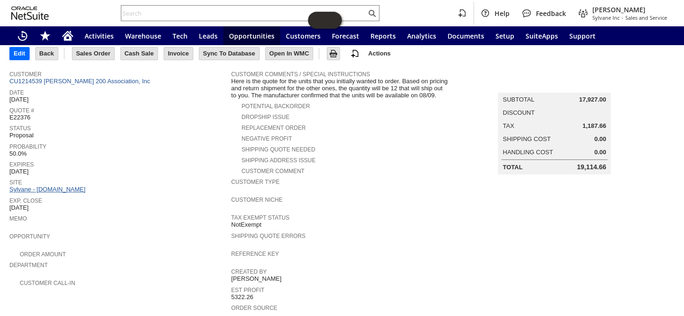
scroll to position [4, 0]
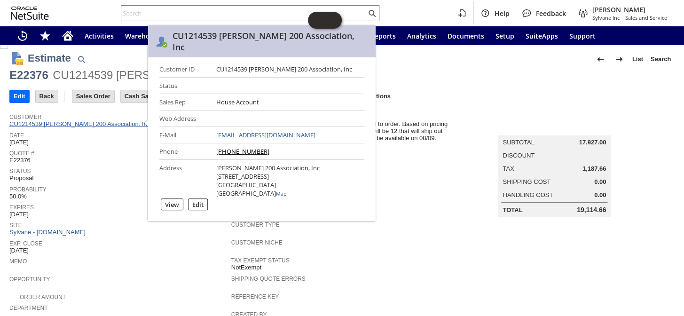
click at [104, 125] on link "CU1214539 Winston Towers 200 Association, Inc" at bounding box center [80, 123] width 143 height 7
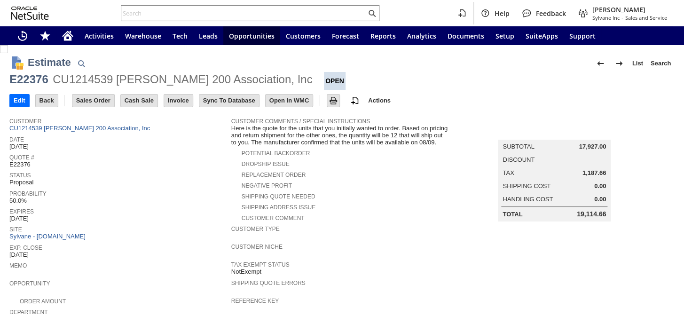
scroll to position [218, 0]
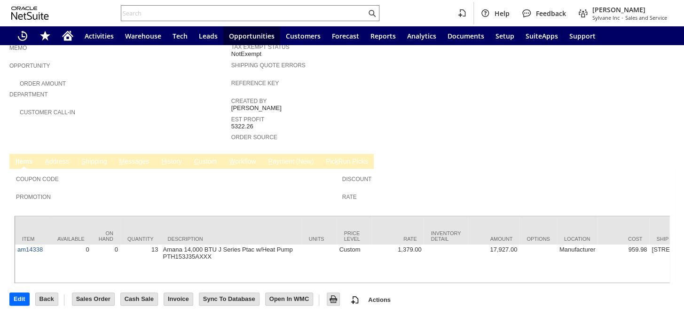
click at [144, 158] on link "M essages" at bounding box center [134, 162] width 35 height 9
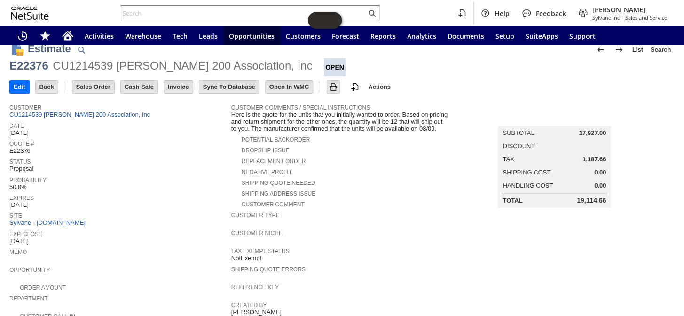
scroll to position [0, 0]
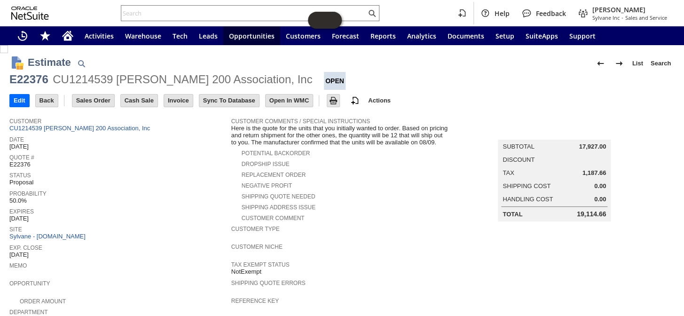
drag, startPoint x: 297, startPoint y: 78, endPoint x: 3, endPoint y: 83, distance: 293.9
click at [3, 83] on div "Estimate List Search E22376 CU1214539 [PERSON_NAME] 200 Association, Inc Open G…" at bounding box center [342, 289] width 684 height 489
copy div "E22376 CU1214539 [PERSON_NAME] 200 Association, Inc"
click at [146, 13] on input "text" at bounding box center [243, 13] width 245 height 11
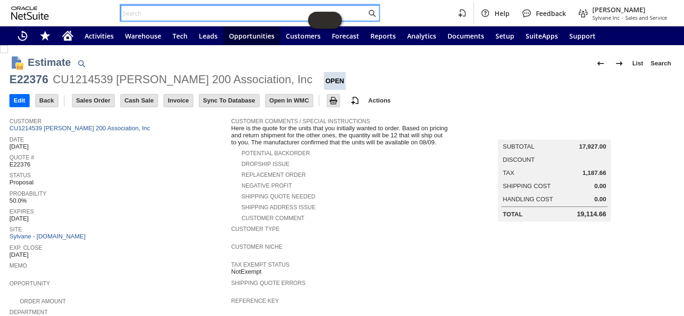
paste input "S1351387"
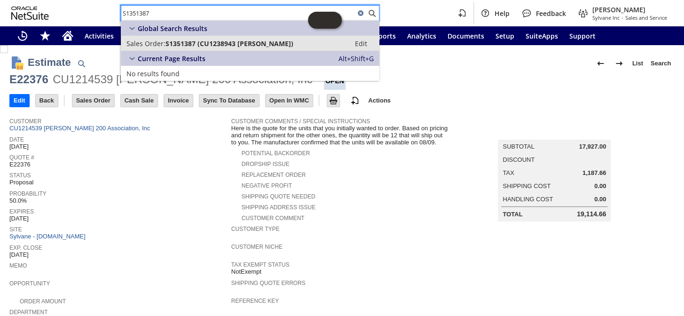
type input "S1351387"
click at [190, 43] on span "S1351387 (CU1238943 [PERSON_NAME])" at bounding box center [230, 43] width 128 height 9
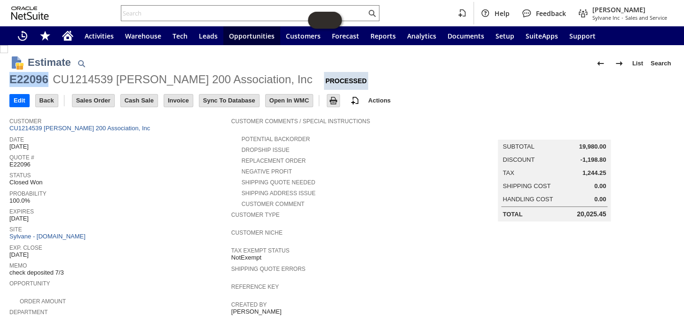
drag, startPoint x: 42, startPoint y: 78, endPoint x: 8, endPoint y: 81, distance: 34.5
click at [8, 81] on div "Estimate List Search E22096 CU1214539 [PERSON_NAME] 200 Association, Inc Proces…" at bounding box center [342, 280] width 684 height 470
copy div "E22096"
click at [110, 127] on link "CU1214539 [PERSON_NAME] 200 Association, Inc" at bounding box center [80, 128] width 143 height 7
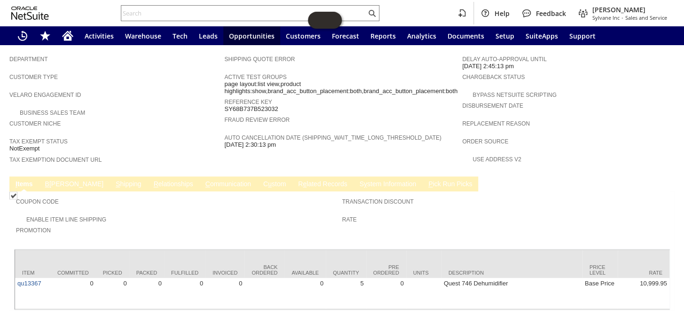
scroll to position [542, 0]
click at [52, 179] on link "B [PERSON_NAME]" at bounding box center [74, 183] width 63 height 9
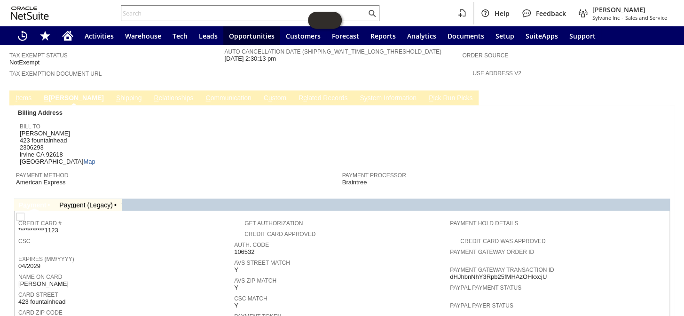
scroll to position [536, 0]
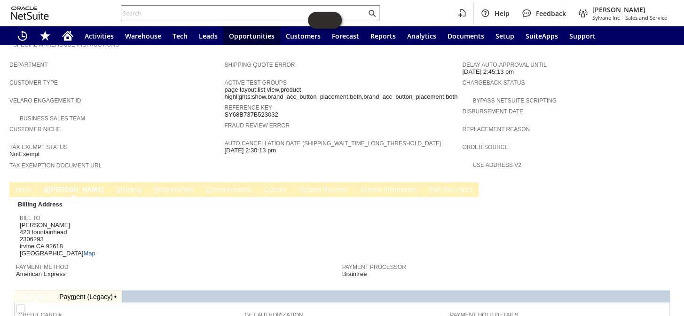
click at [30, 186] on link "I tems" at bounding box center [23, 190] width 21 height 9
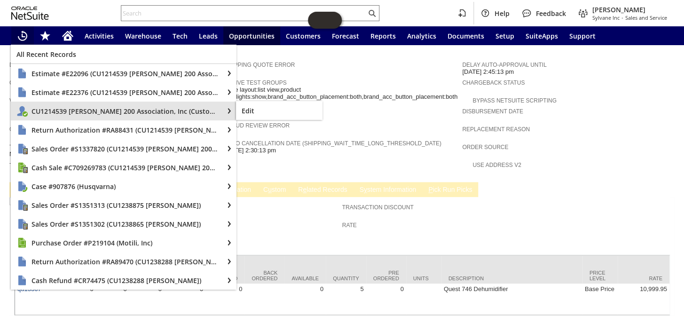
click at [63, 114] on span "CU1214539 Winston Towers 200 Association, Inc (Customer)" at bounding box center [125, 111] width 186 height 9
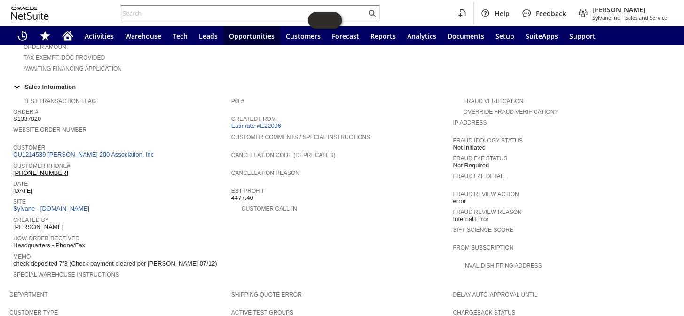
scroll to position [272, 0]
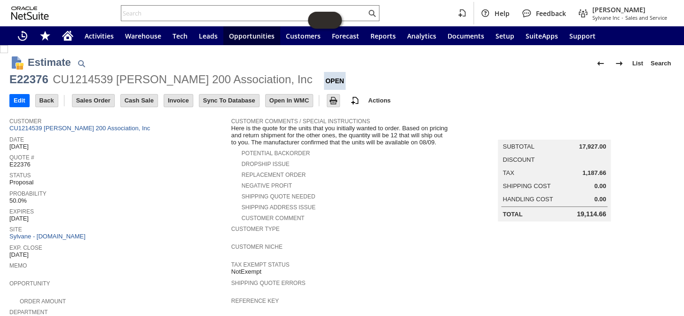
drag, startPoint x: 299, startPoint y: 80, endPoint x: 8, endPoint y: 81, distance: 291.1
click at [8, 81] on div "Estimate List Search E22376 CU1214539 Winston Towers 200 Association, Inc Open …" at bounding box center [342, 290] width 684 height 490
copy div "E22376 CU1214539 Winston Towers 200 Association, Inc"
click at [71, 37] on icon "Home" at bounding box center [68, 36] width 8 height 7
